Goal: Task Accomplishment & Management: Manage account settings

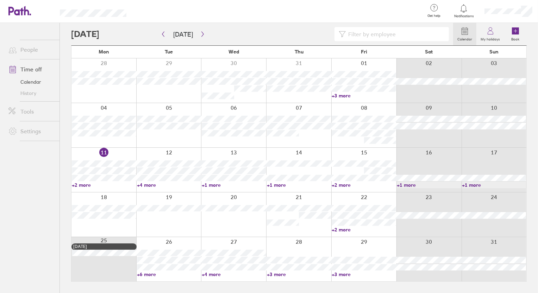
click at [85, 188] on link "+2 more" at bounding box center [104, 185] width 64 height 6
click at [84, 184] on link "+2 more" at bounding box center [104, 185] width 64 height 6
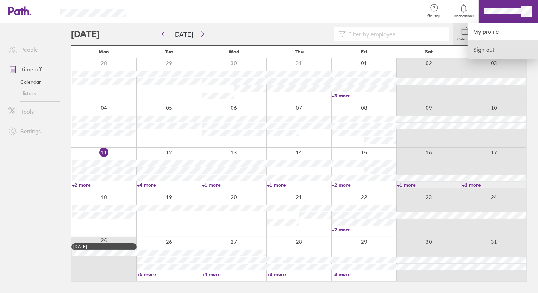
click at [494, 46] on link "Sign out" at bounding box center [502, 50] width 70 height 18
